Goal: Information Seeking & Learning: Learn about a topic

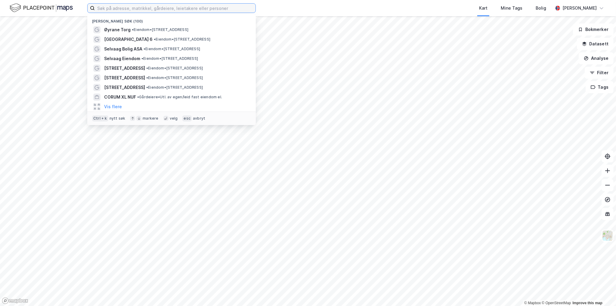
click at [136, 11] on input at bounding box center [175, 8] width 161 height 9
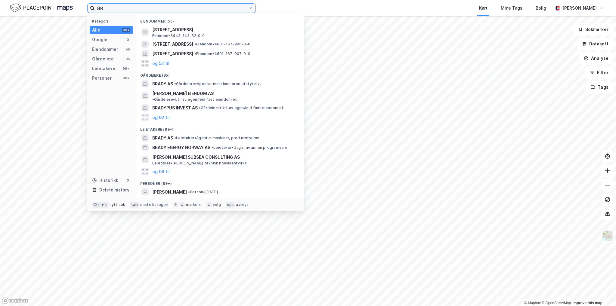
type input "B"
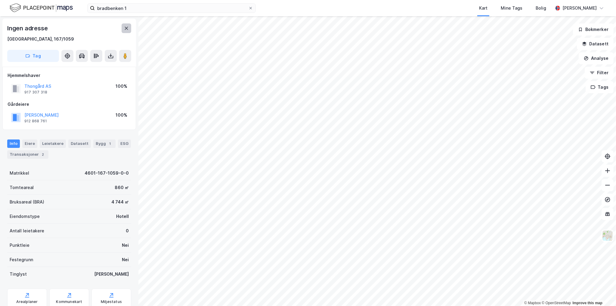
click at [125, 29] on icon at bounding box center [126, 28] width 5 height 5
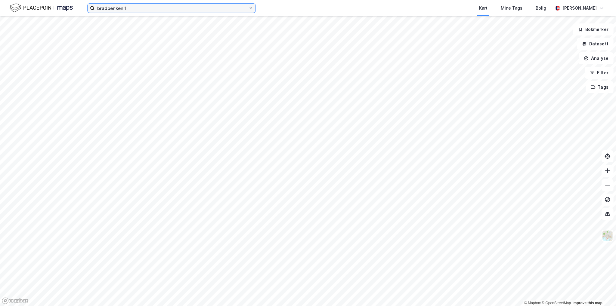
click at [153, 10] on input "bradbenken 1" at bounding box center [171, 8] width 153 height 9
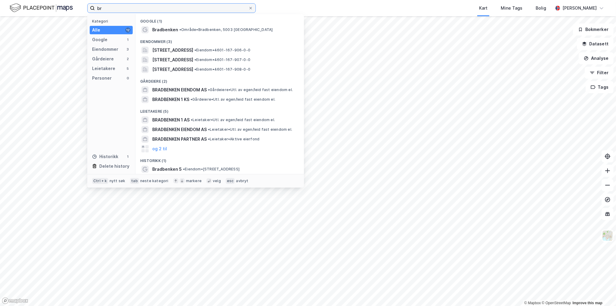
type input "b"
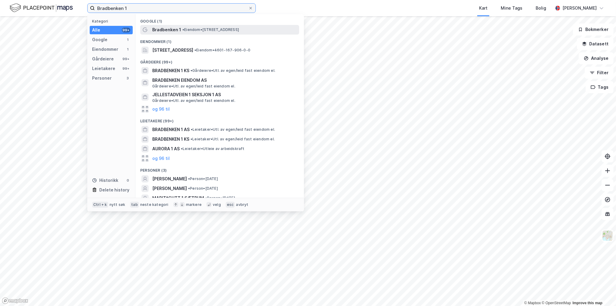
type input "Bradbenken 1"
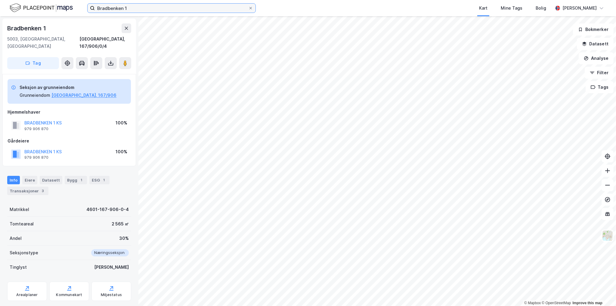
scroll to position [0, 0]
click at [0, 0] on button "BRADBENKEN 1 KS" at bounding box center [0, 0] width 0 height 0
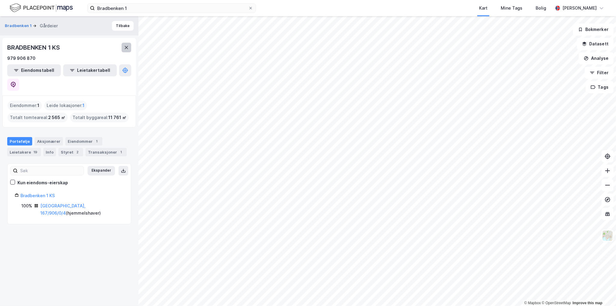
click at [125, 46] on icon at bounding box center [126, 47] width 5 height 5
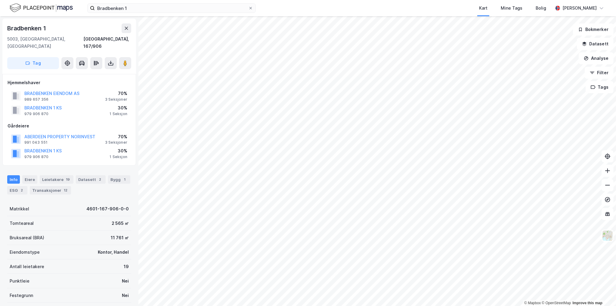
scroll to position [0, 0]
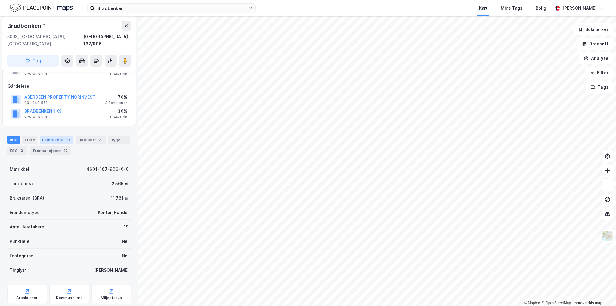
click at [53, 136] on div "Leietakere 19" at bounding box center [57, 140] width 34 height 8
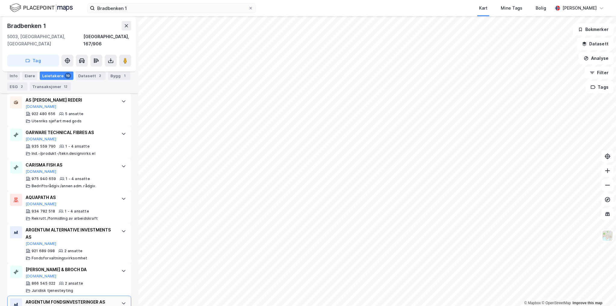
scroll to position [559, 0]
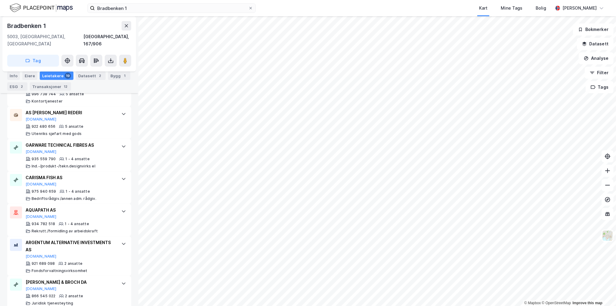
click at [293, 306] on html "Bradbenken 1 Kart Mine Tags Bolig [PERSON_NAME] © Mapbox © OpenStreetMap Improv…" at bounding box center [308, 153] width 616 height 306
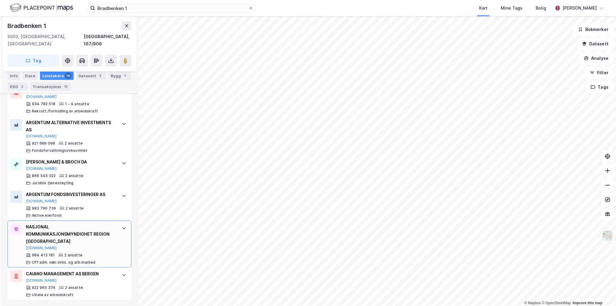
scroll to position [679, 0]
